Goal: Task Accomplishment & Management: Use online tool/utility

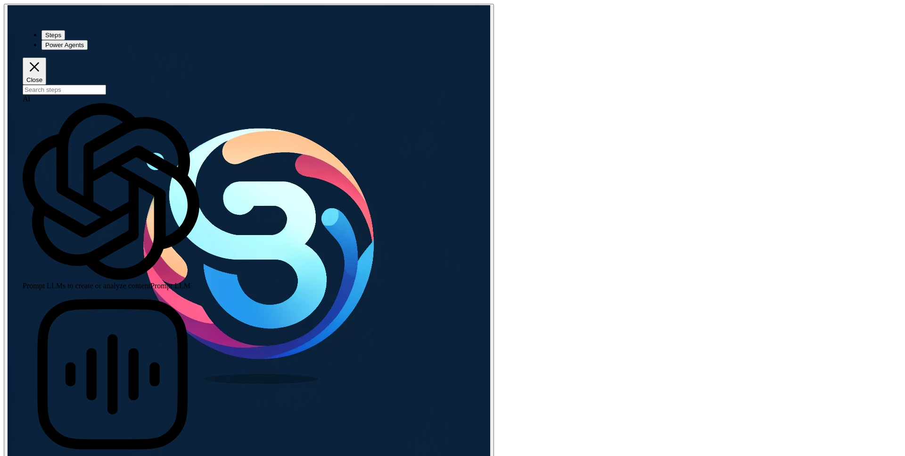
click at [88, 85] on input "search" at bounding box center [64, 90] width 83 height 10
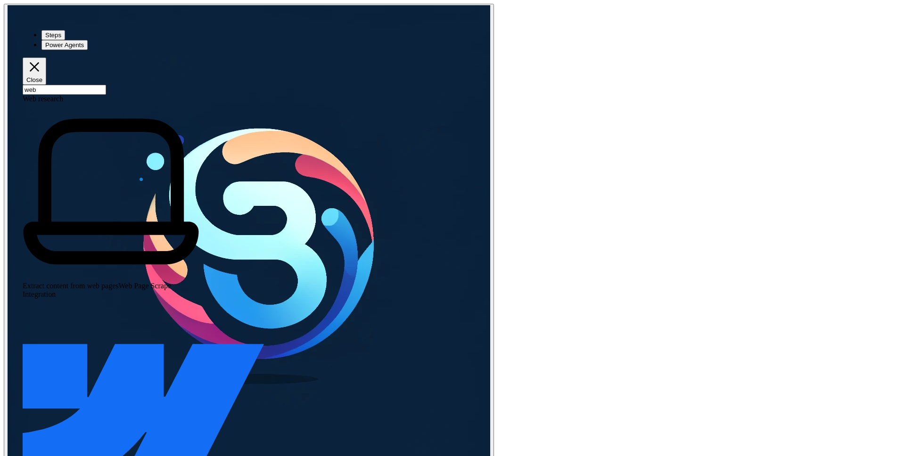
type input "web"
click at [92, 103] on div "Extract content from web pages Web Page Scrape" at bounding box center [111, 196] width 177 height 187
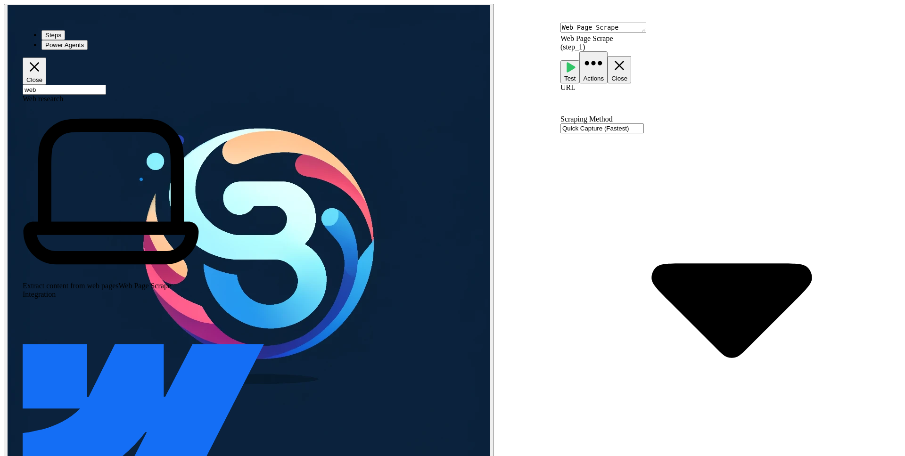
click at [694, 123] on div "Quick Capture (Fastest)" at bounding box center [732, 301] width 345 height 356
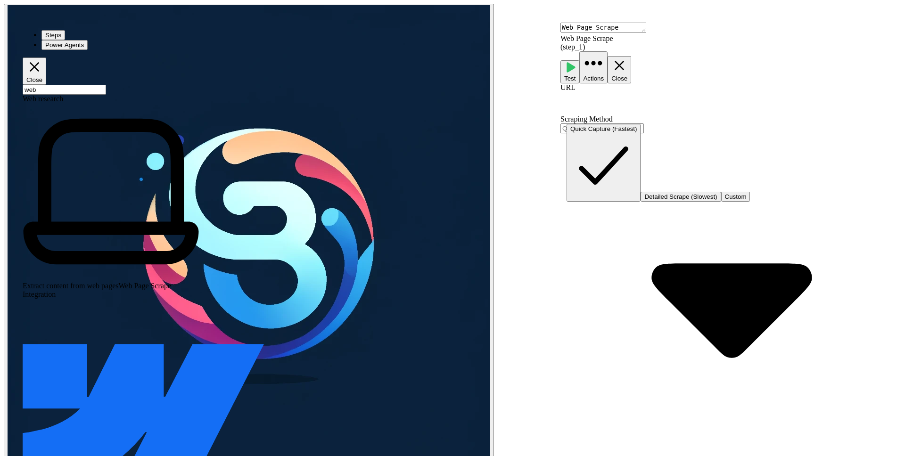
type input "Quick Capture (Fastest)"
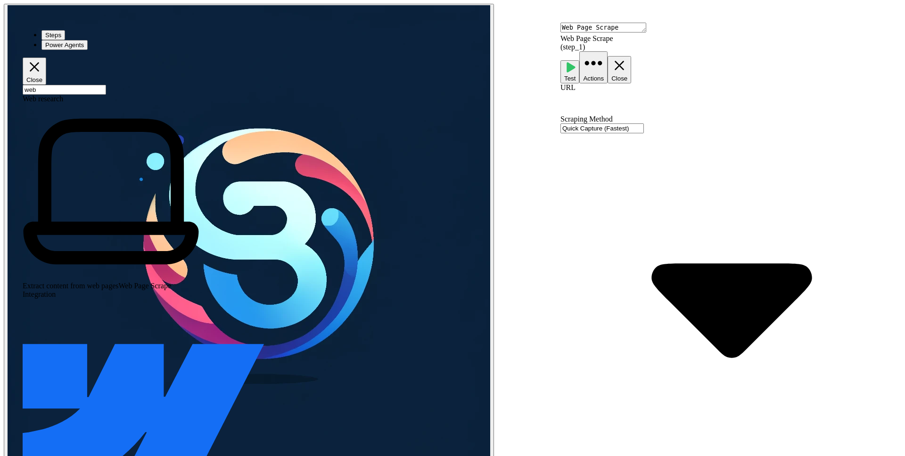
click at [600, 123] on input "Scraping Method" at bounding box center [601, 128] width 83 height 10
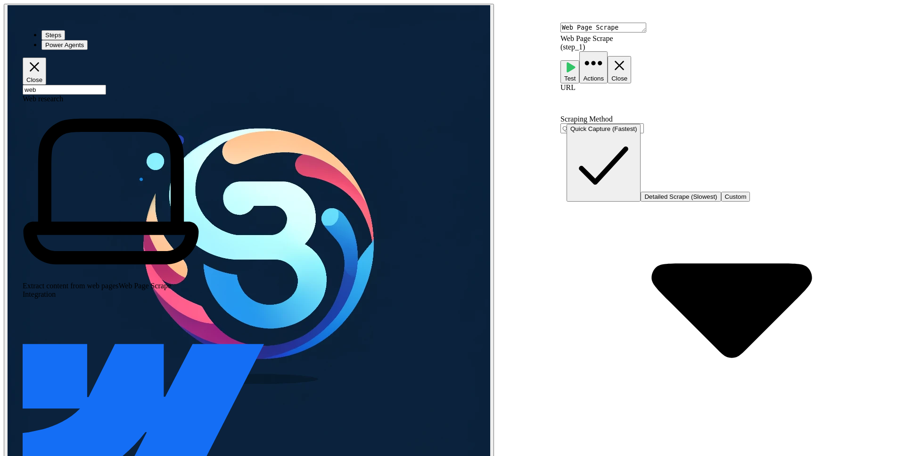
type input "Quick Capture (Fastest)"
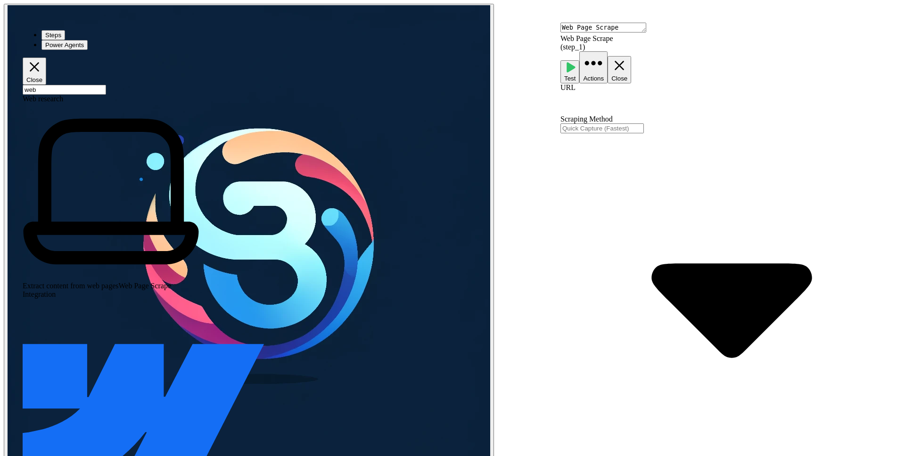
click at [644, 123] on input "Scraping Method" at bounding box center [601, 128] width 83 height 10
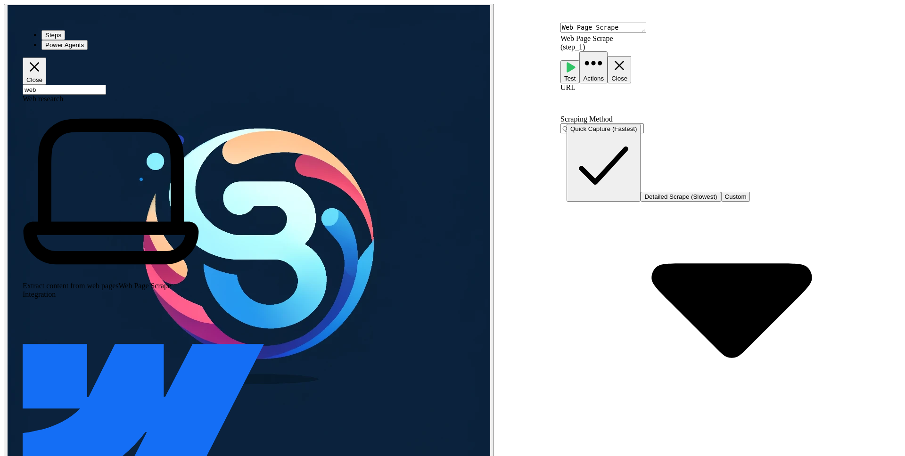
type input "Quick Capture (Fastest)"
